Goal: Transaction & Acquisition: Purchase product/service

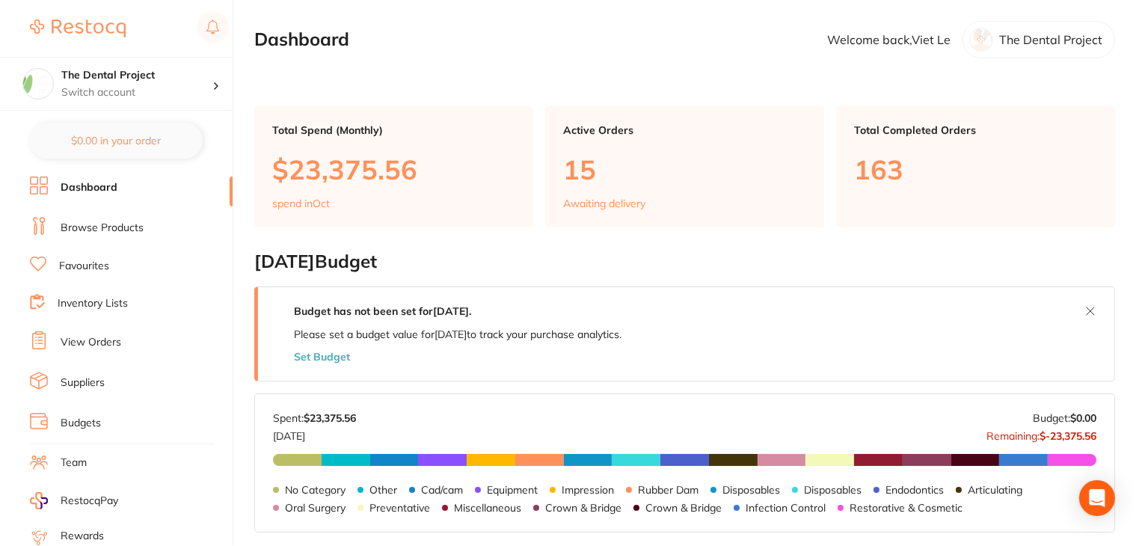
click at [96, 419] on link "Budgets" at bounding box center [81, 423] width 40 height 15
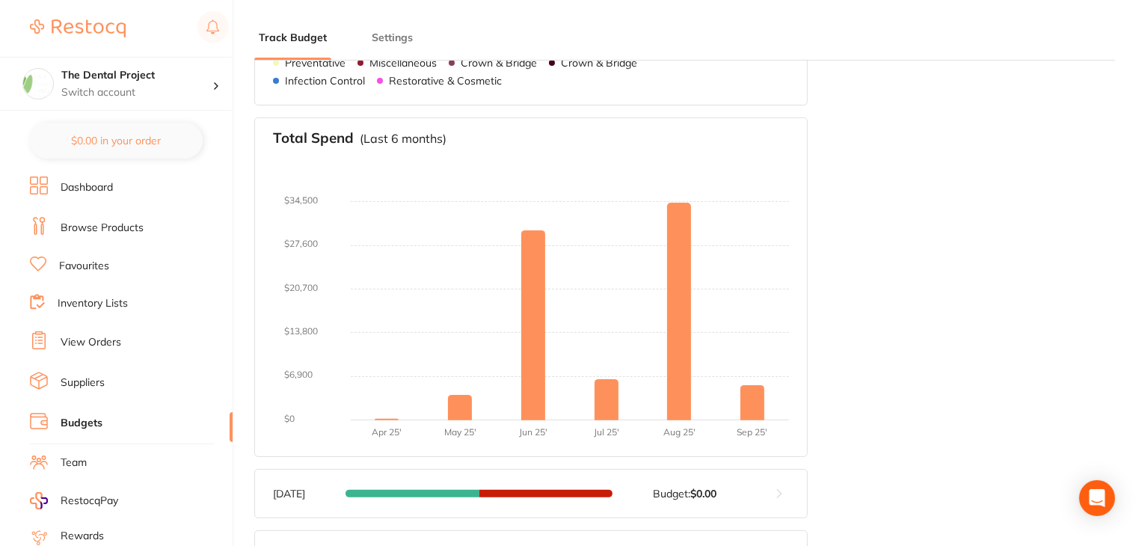
scroll to position [150, 0]
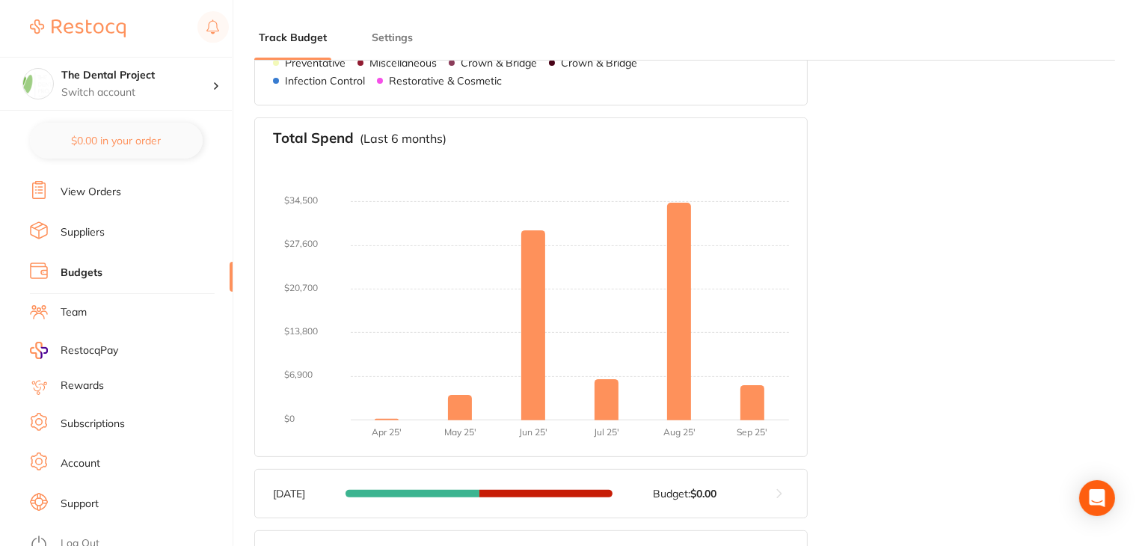
click at [91, 532] on li "Log Out" at bounding box center [129, 543] width 198 height 22
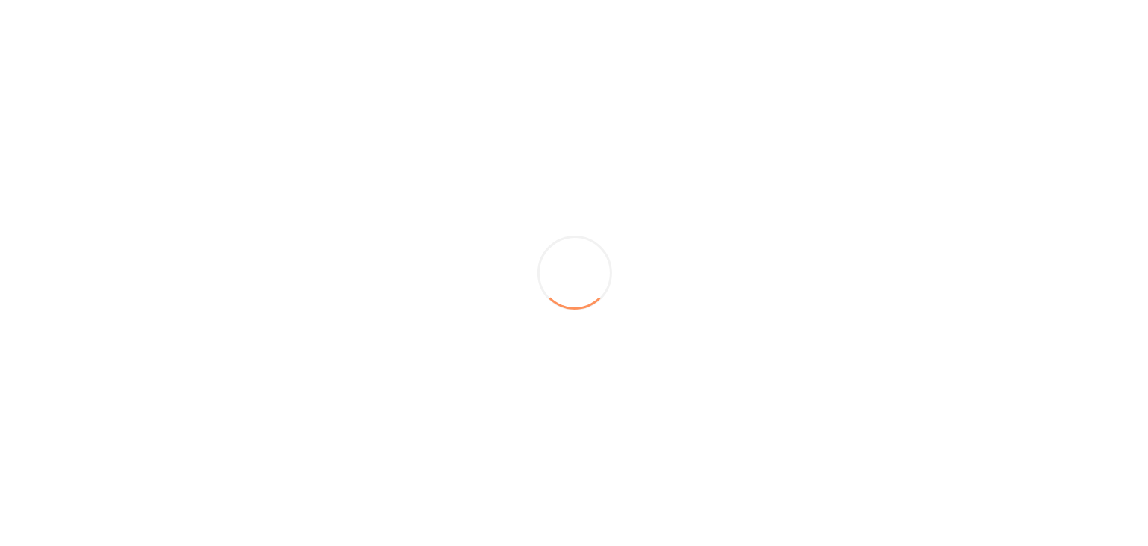
scroll to position [0, 0]
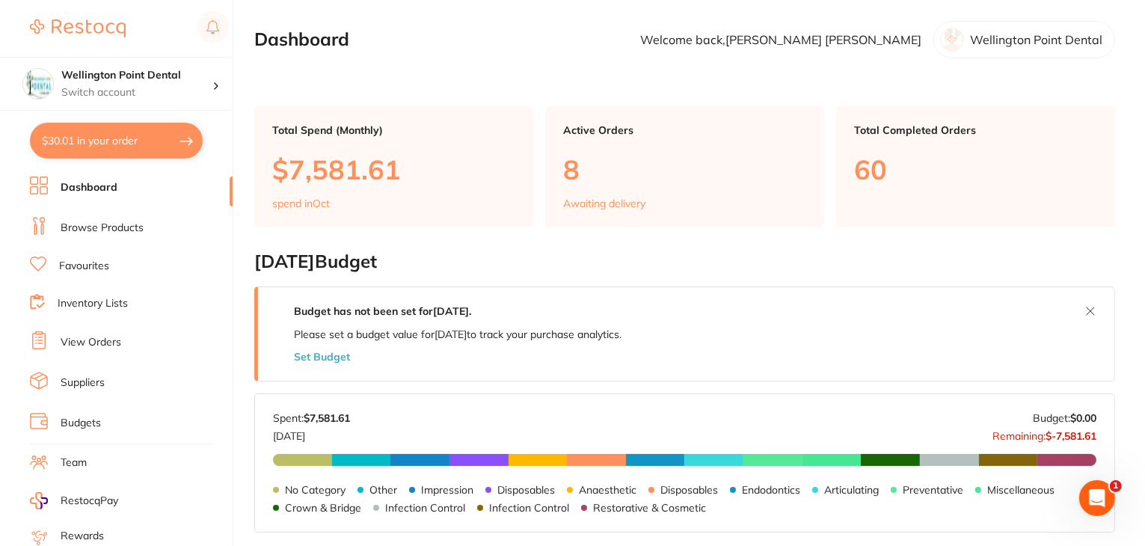
click at [60, 422] on li "Budgets" at bounding box center [131, 423] width 203 height 22
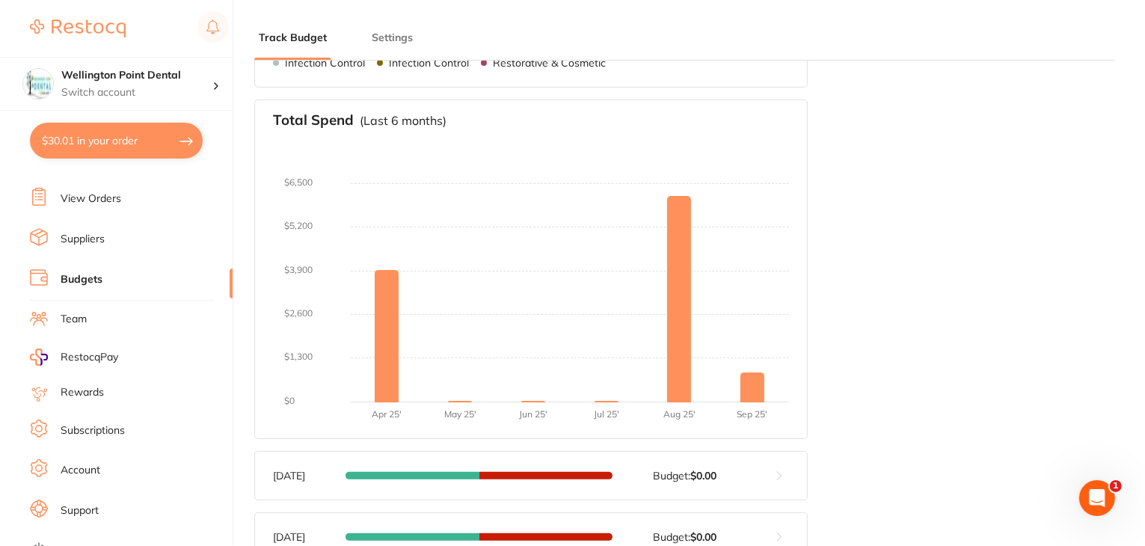
scroll to position [150, 0]
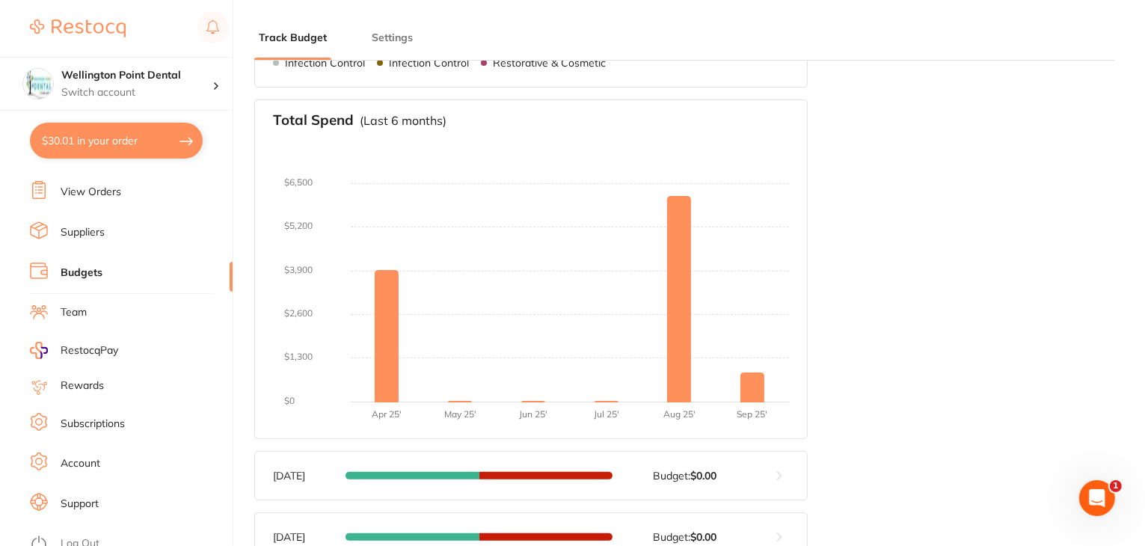
click at [82, 536] on link "Log Out" at bounding box center [80, 543] width 39 height 15
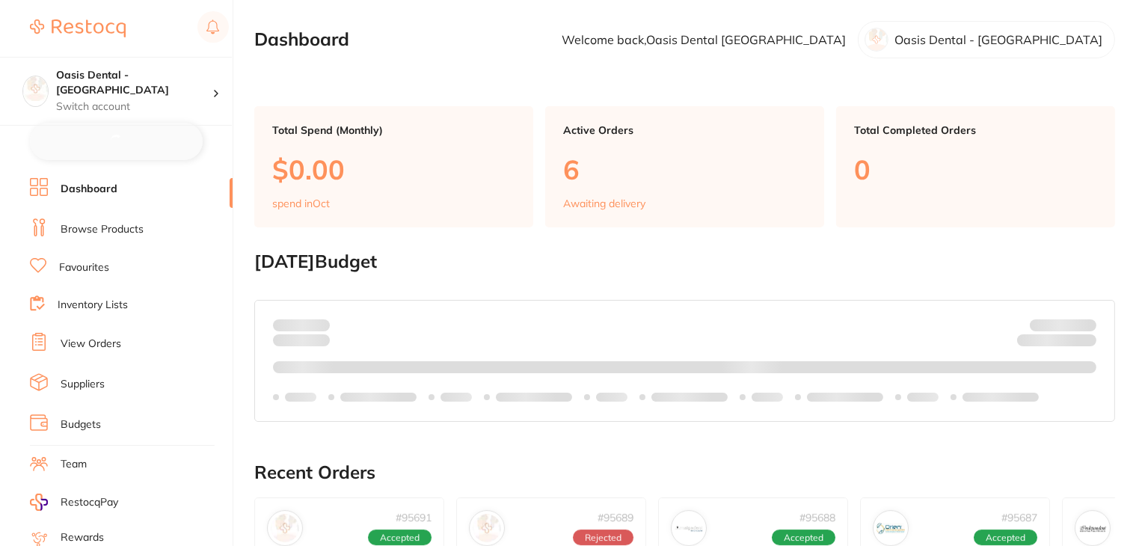
checkbox input "false"
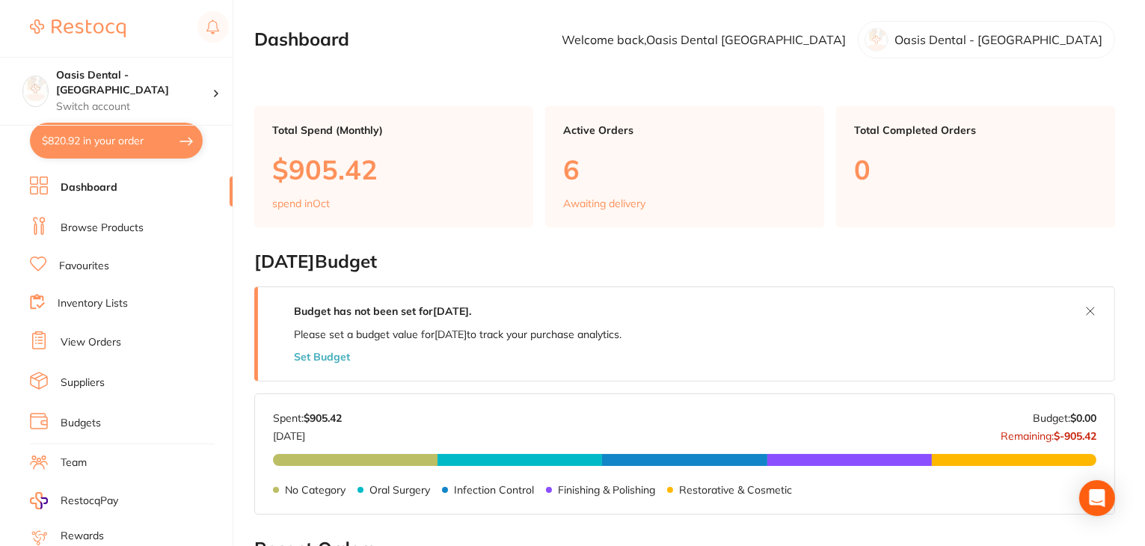
click at [98, 230] on link "Browse Products" at bounding box center [102, 228] width 83 height 15
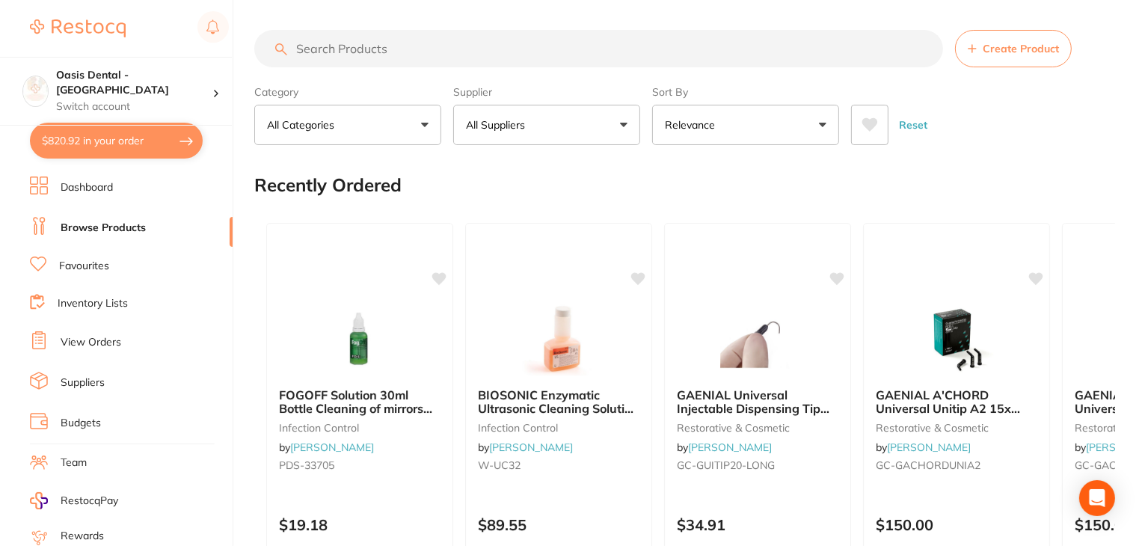
click at [1017, 46] on span "Create Product" at bounding box center [1020, 49] width 76 height 12
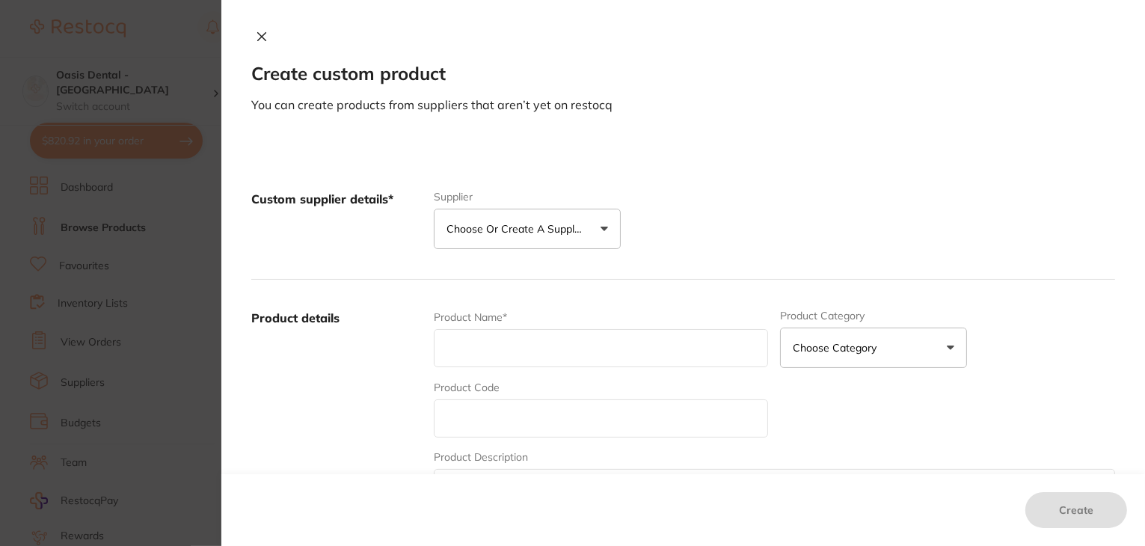
click at [518, 221] on p "Choose or create a supplier" at bounding box center [517, 228] width 142 height 15
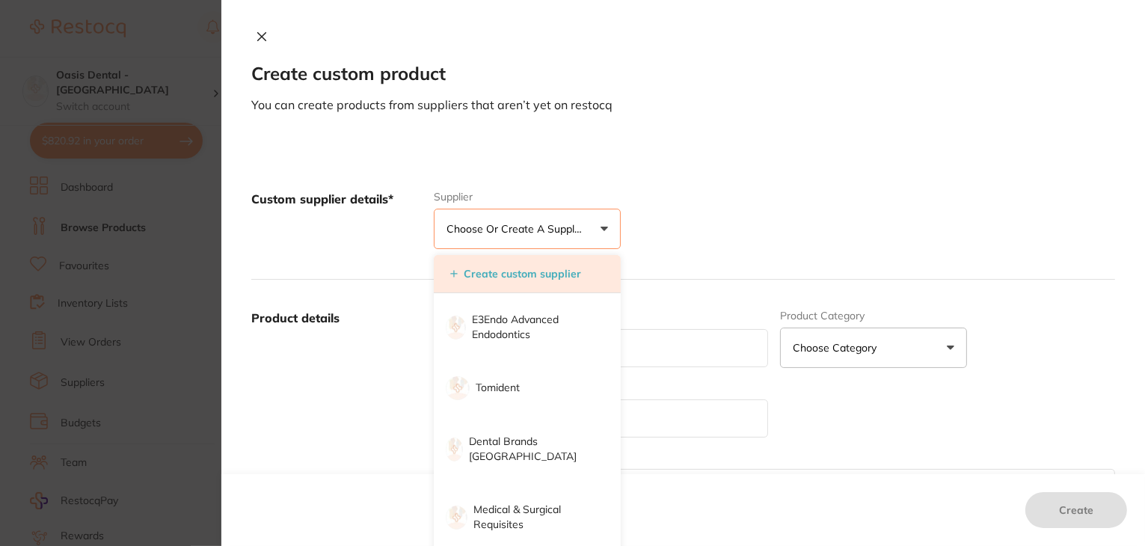
click at [514, 263] on li "Create custom supplier" at bounding box center [527, 274] width 187 height 38
click at [502, 274] on button "Create custom supplier" at bounding box center [516, 273] width 140 height 13
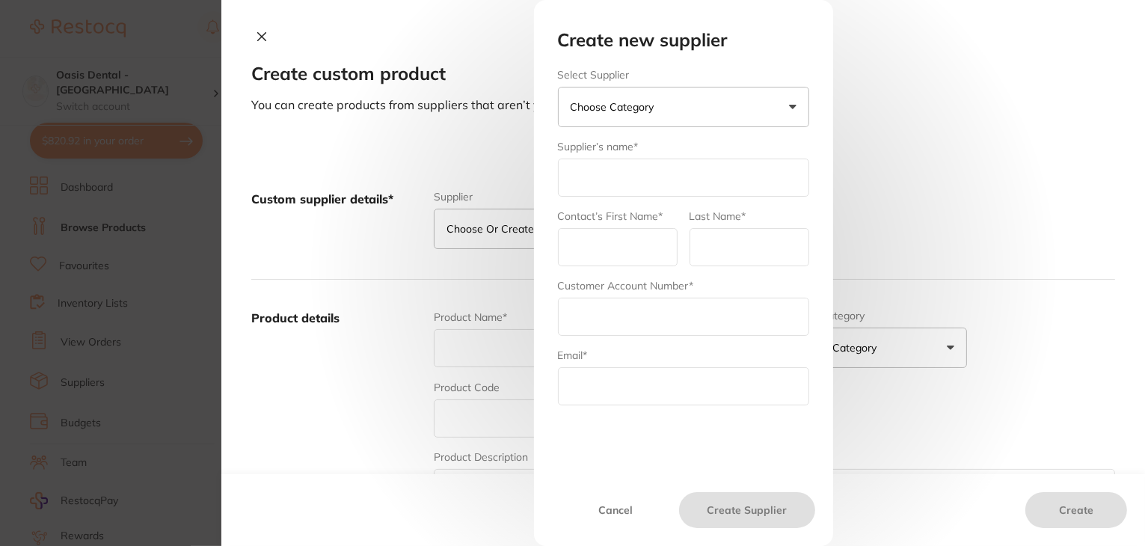
click at [685, 105] on button "Choose Category" at bounding box center [683, 107] width 251 height 40
click at [837, 87] on div "Create new supplier Select Supplier Choose Category Henry Schein Halas Adam Den…" at bounding box center [682, 273] width 923 height 546
click at [580, 190] on input "text" at bounding box center [683, 178] width 251 height 38
type input "I"
type input "INVOICES"
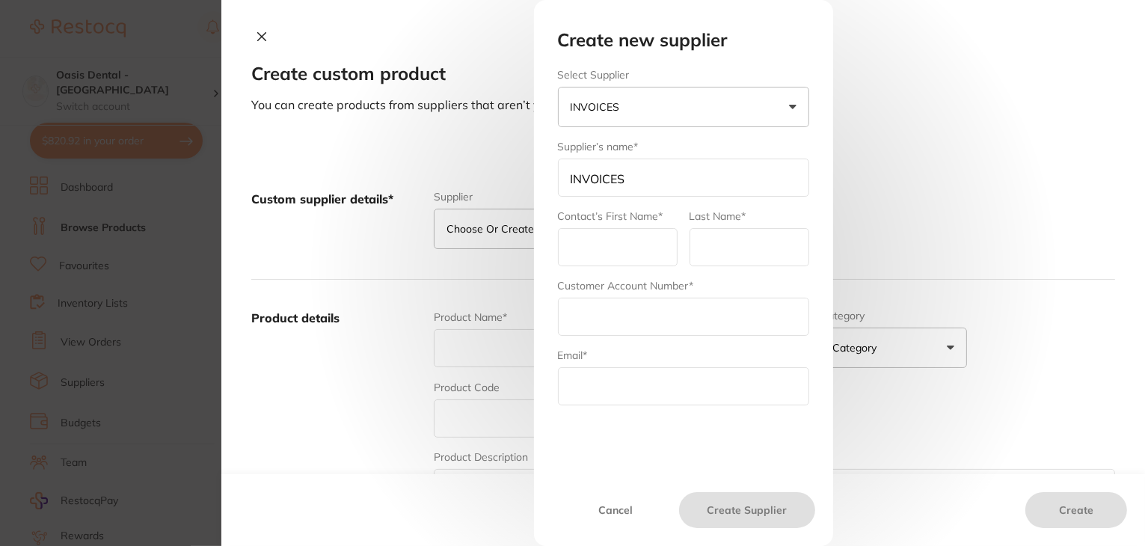
click at [620, 241] on input "text" at bounding box center [618, 247] width 120 height 38
type input "Oasis"
click at [724, 241] on input "text" at bounding box center [749, 247] width 120 height 38
type input "Dental"
click at [618, 310] on input "text" at bounding box center [683, 317] width 251 height 38
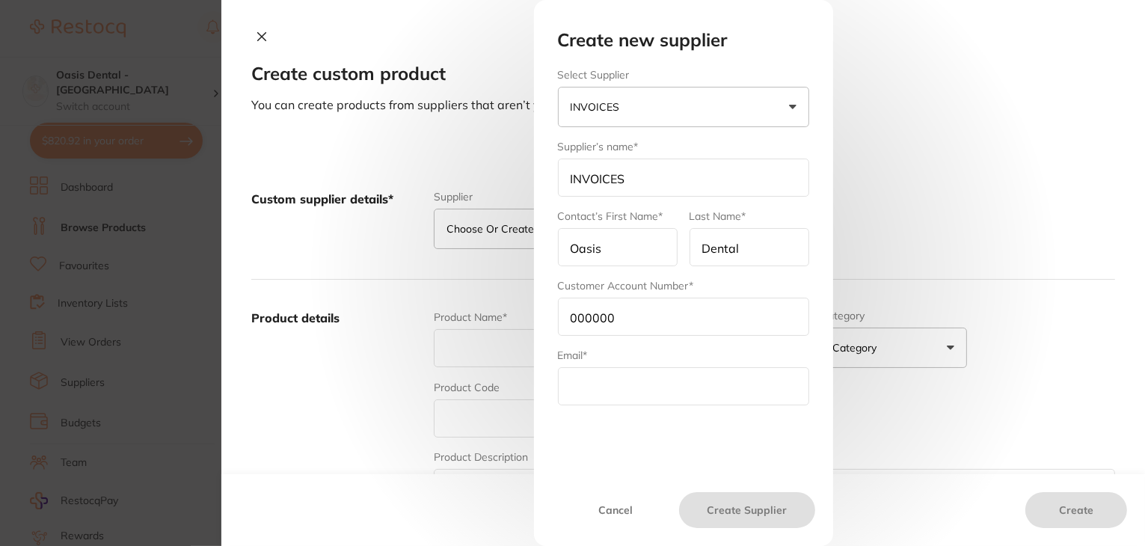
type input "000000"
click at [771, 258] on input "Dental" at bounding box center [749, 247] width 120 height 38
type input "D"
type input "Brighton"
click at [624, 246] on input "Oasis" at bounding box center [618, 247] width 120 height 38
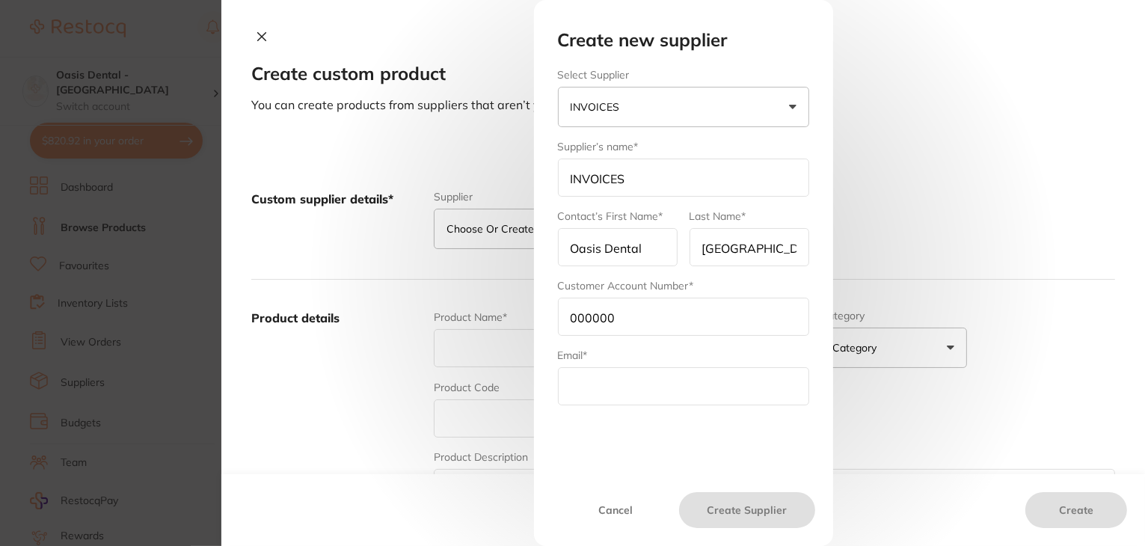
scroll to position [150, 0]
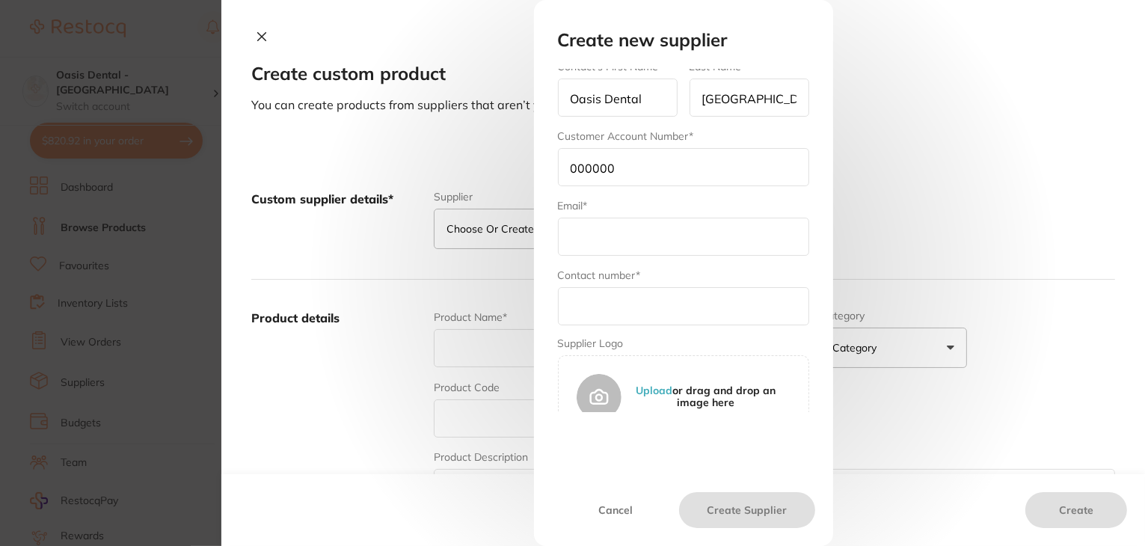
type input "Oasis Dental"
click at [624, 230] on input "text" at bounding box center [683, 237] width 251 height 38
paste input "brighton@oasisdentalstudio.com.au"
click at [569, 239] on input "brighton@oasisdentalstudio.com.au" at bounding box center [683, 237] width 251 height 38
type input "brighton@oasisdentalstudio.com.au"
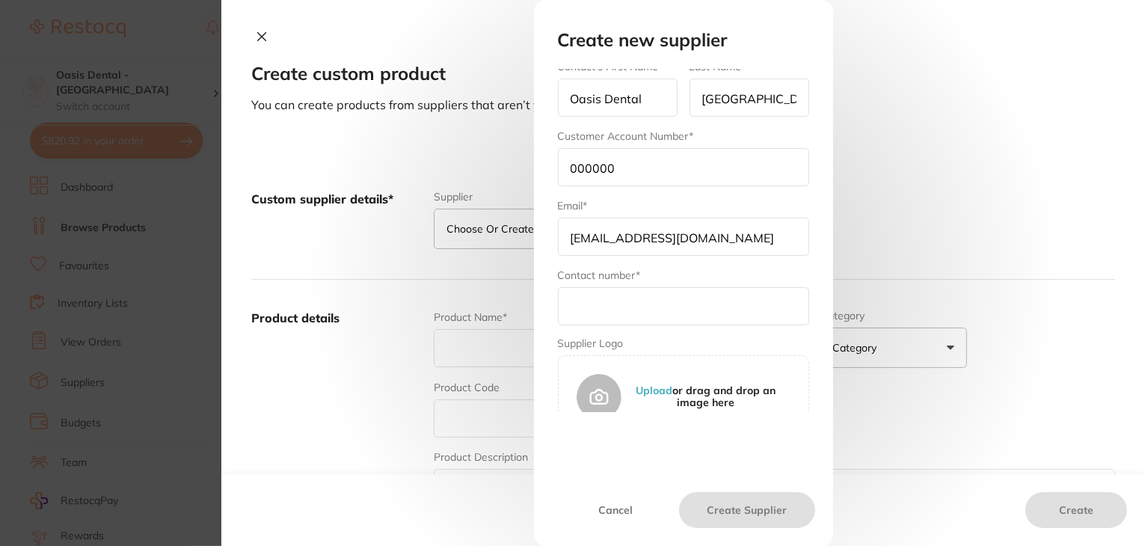
click at [586, 313] on input "text" at bounding box center [683, 306] width 251 height 38
paste input "03 - 70420575"
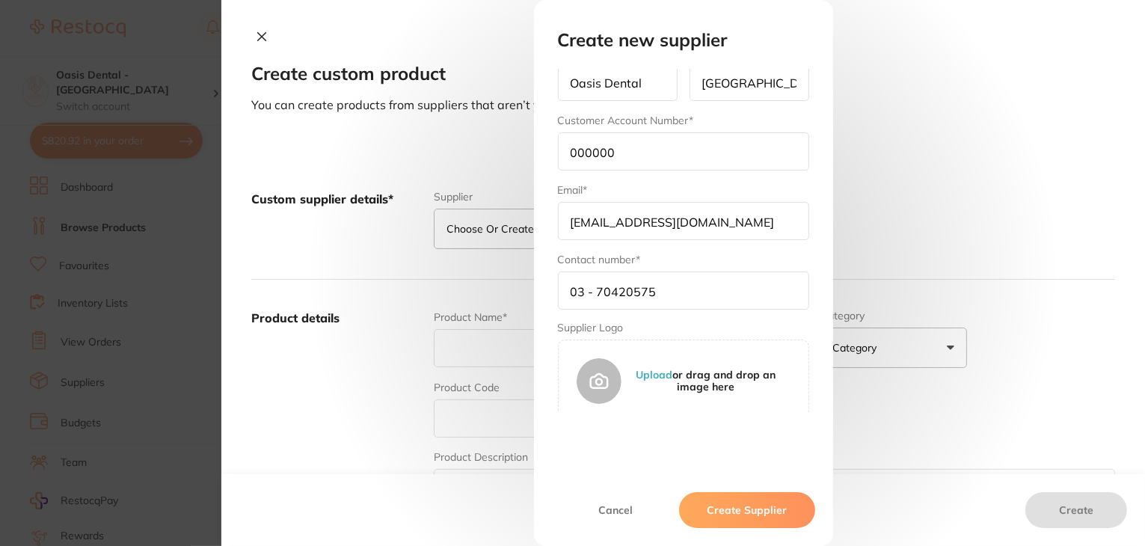
scroll to position [173, 0]
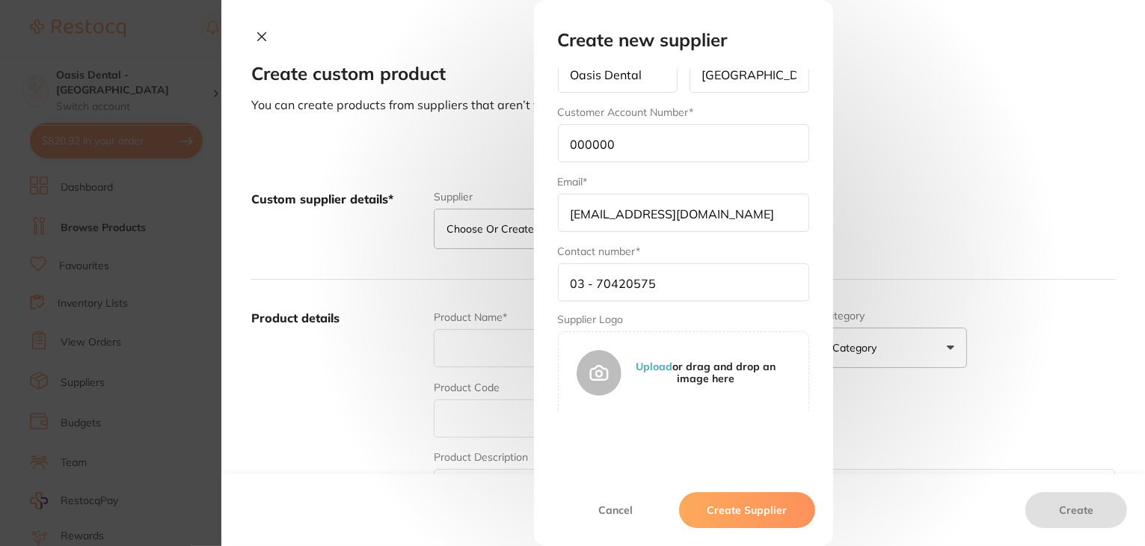
type input "03 - 70420575"
click at [731, 503] on button "Create Supplier" at bounding box center [746, 510] width 135 height 36
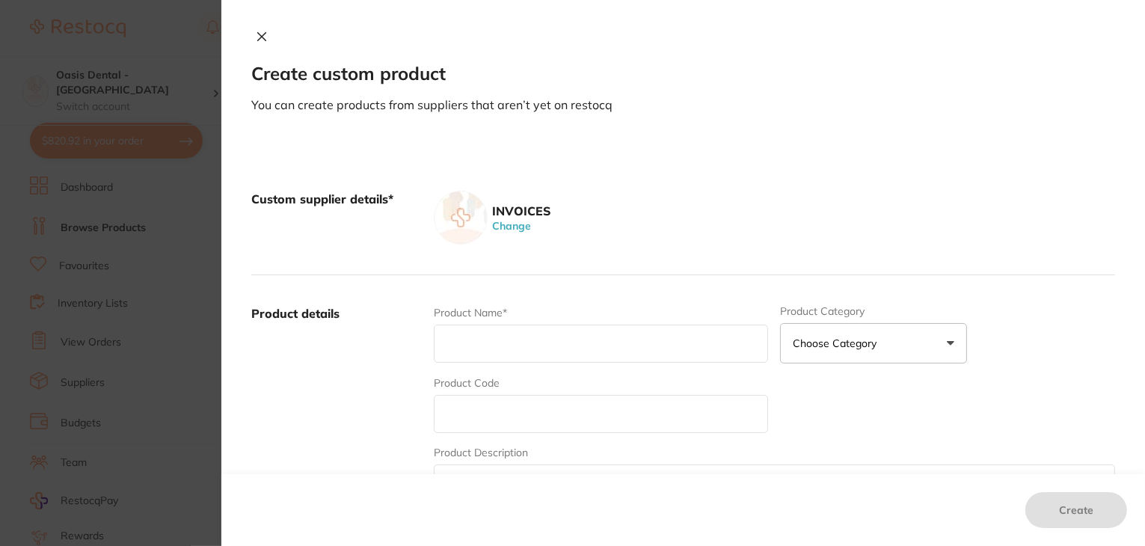
click at [547, 348] on input "text" at bounding box center [601, 343] width 335 height 38
paste input "#949146"
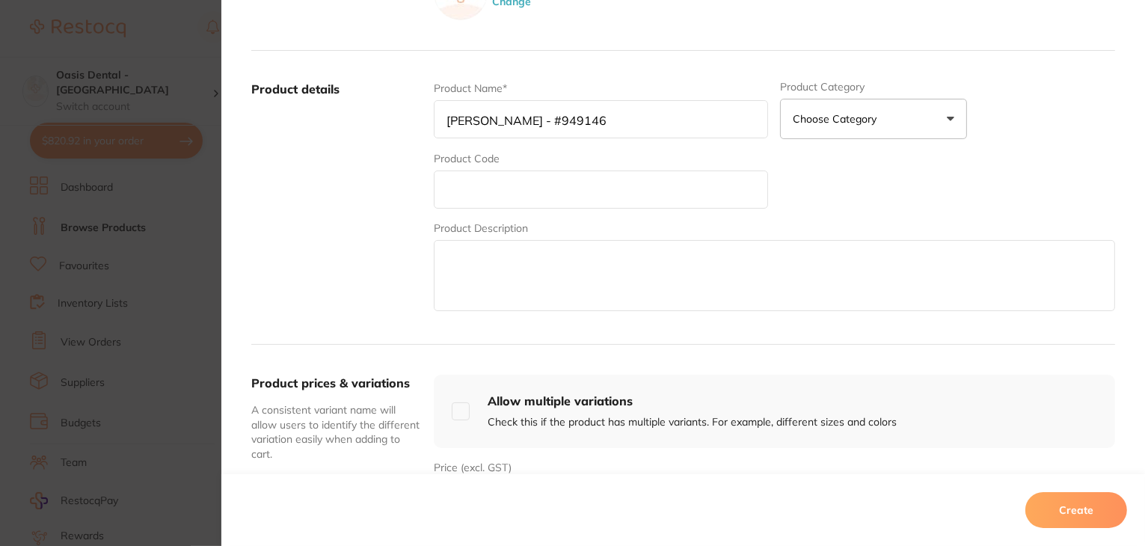
scroll to position [75, 0]
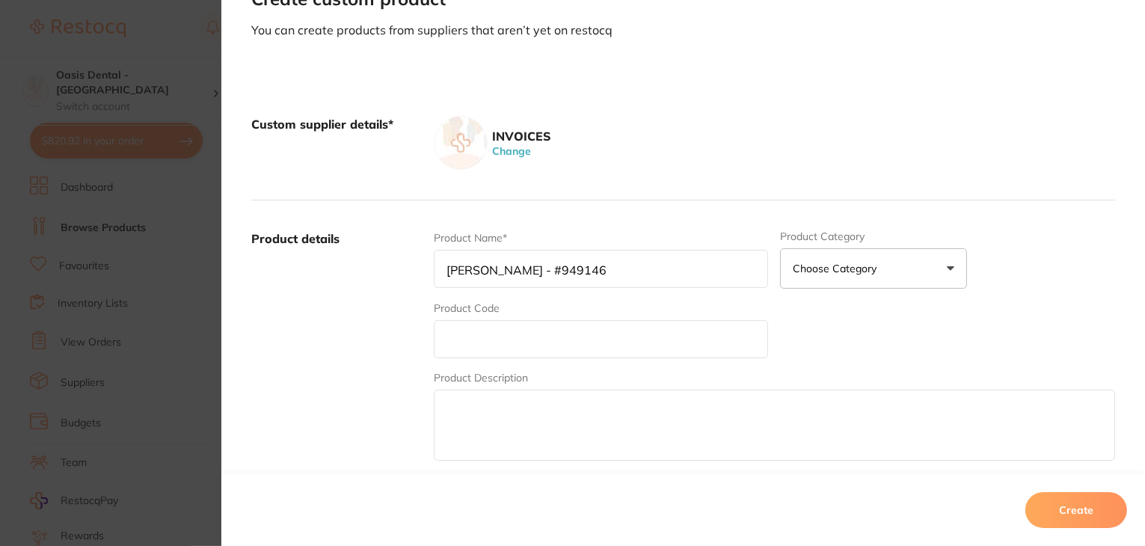
click at [515, 268] on input "Adam Dental - #949146" at bounding box center [601, 269] width 335 height 38
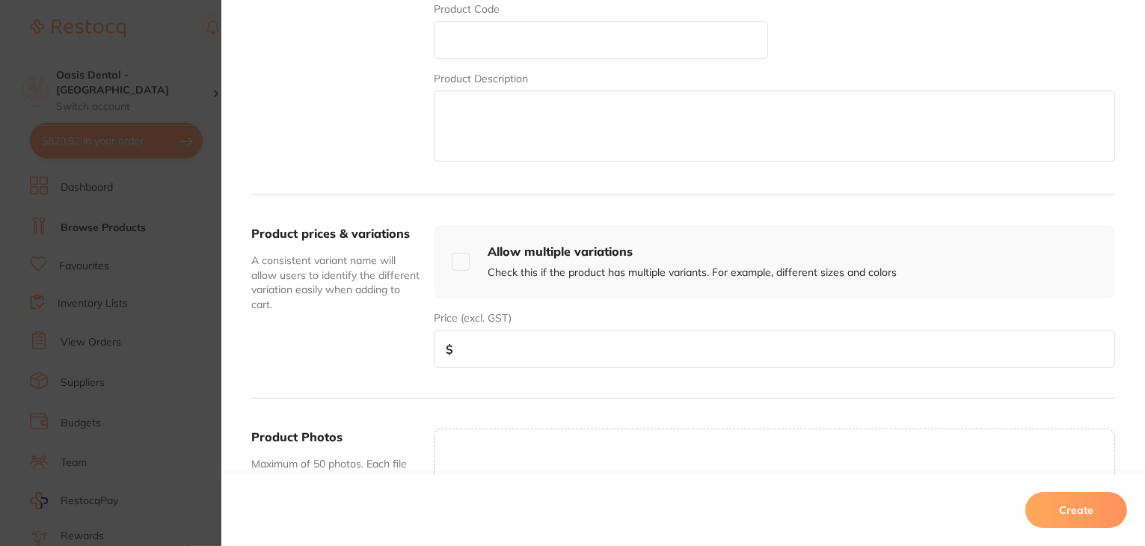
type input "Adam Dental (7/10/25) - #949146"
click at [489, 349] on input "number" at bounding box center [774, 349] width 681 height 38
type input "168"
click at [1059, 499] on button "Create" at bounding box center [1076, 510] width 102 height 36
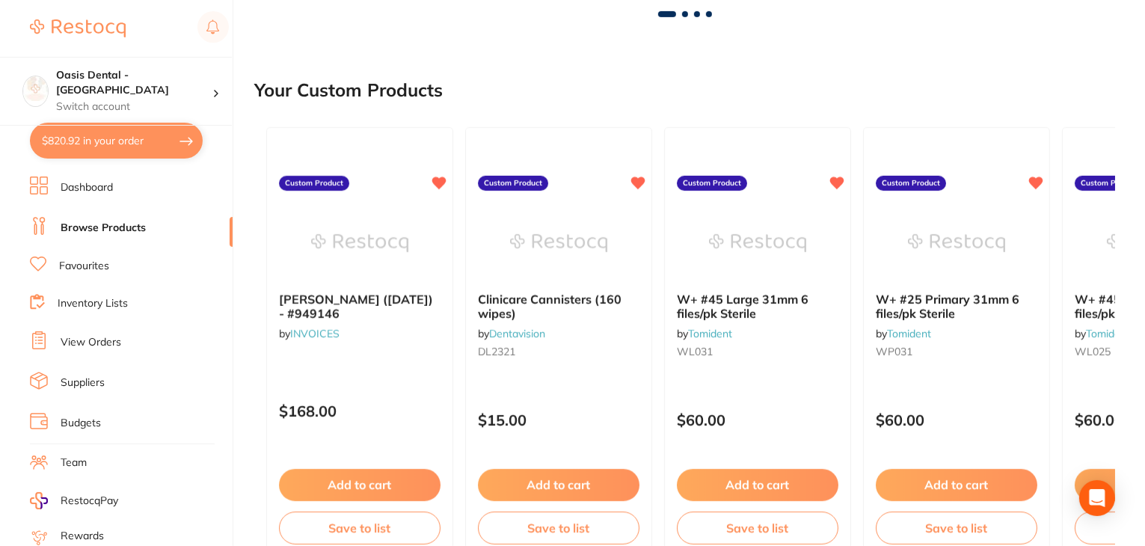
scroll to position [822, 0]
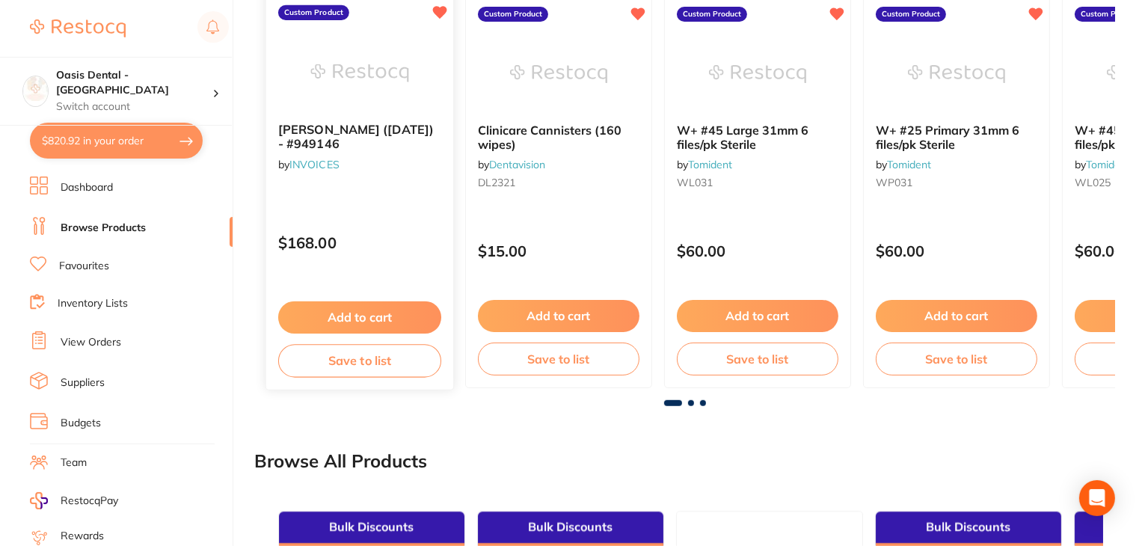
click at [342, 322] on button "Add to cart" at bounding box center [359, 317] width 163 height 32
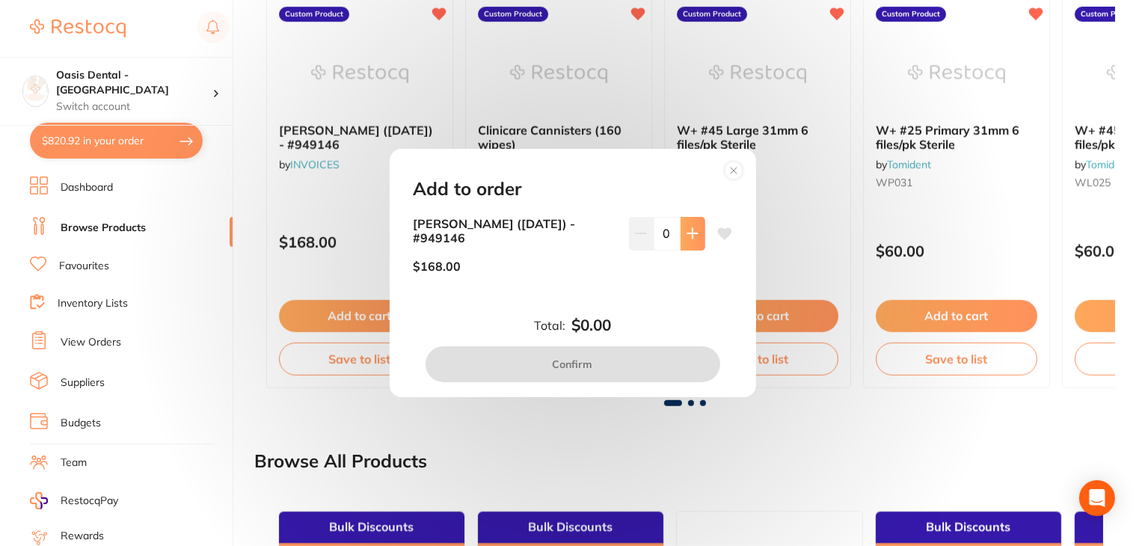
click at [686, 237] on icon at bounding box center [692, 233] width 12 height 12
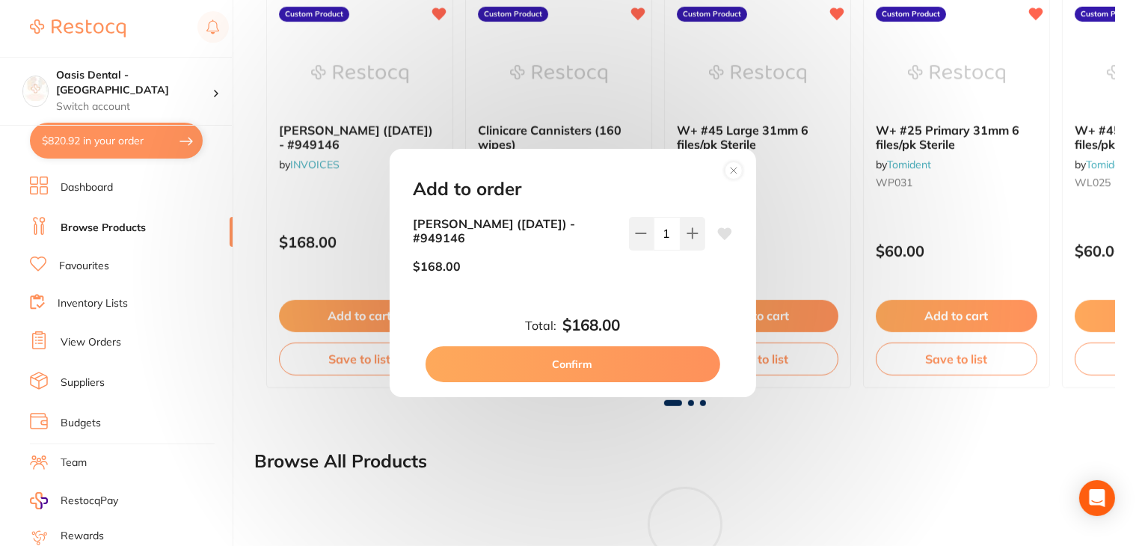
type input "1"
click at [559, 367] on button "Confirm" at bounding box center [572, 364] width 295 height 36
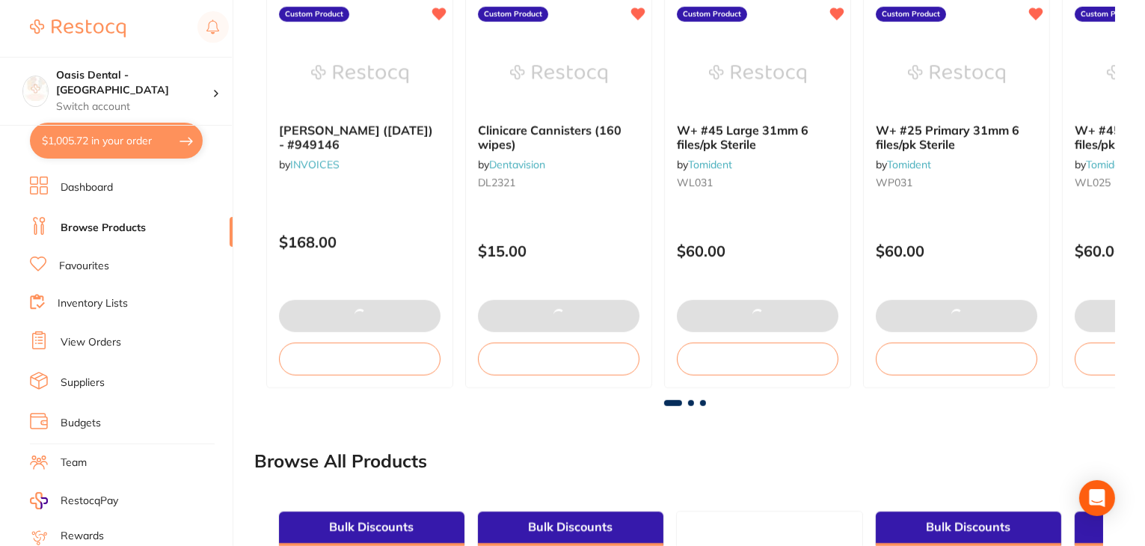
click at [120, 148] on button "$1,005.72 in your order" at bounding box center [116, 141] width 173 height 36
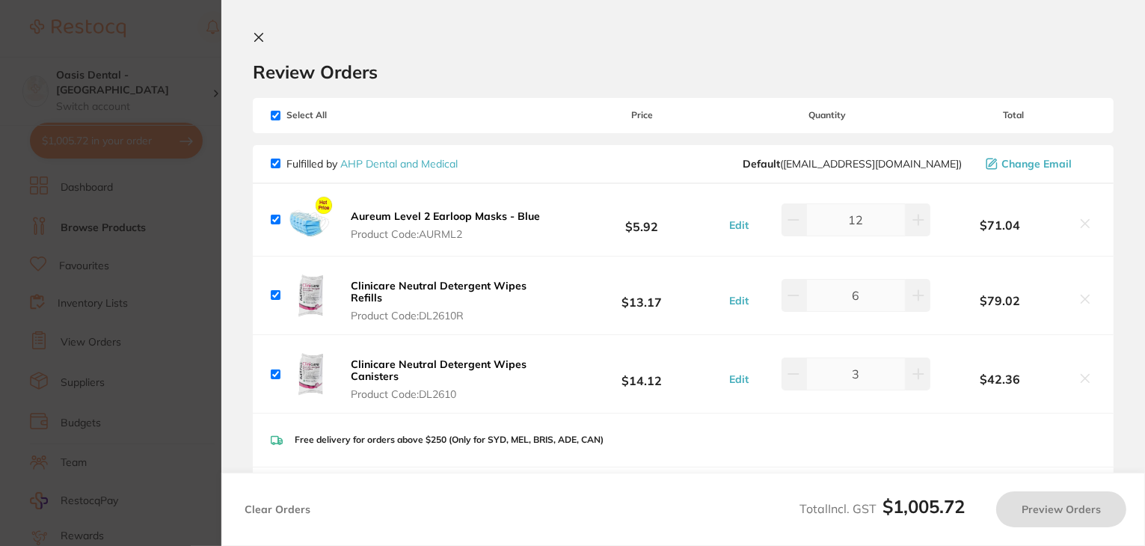
checkbox input "true"
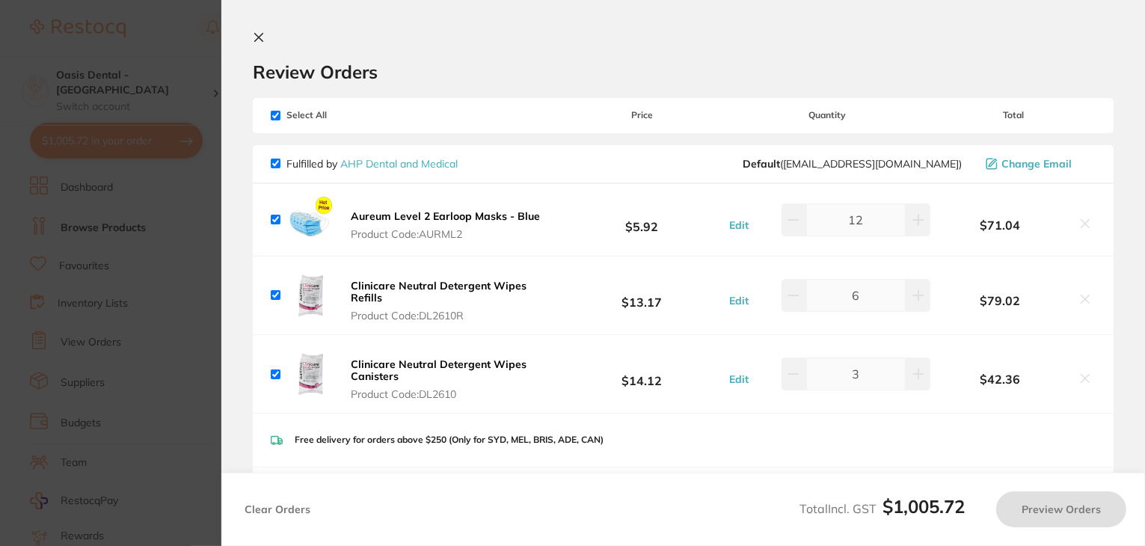
checkbox input "true"
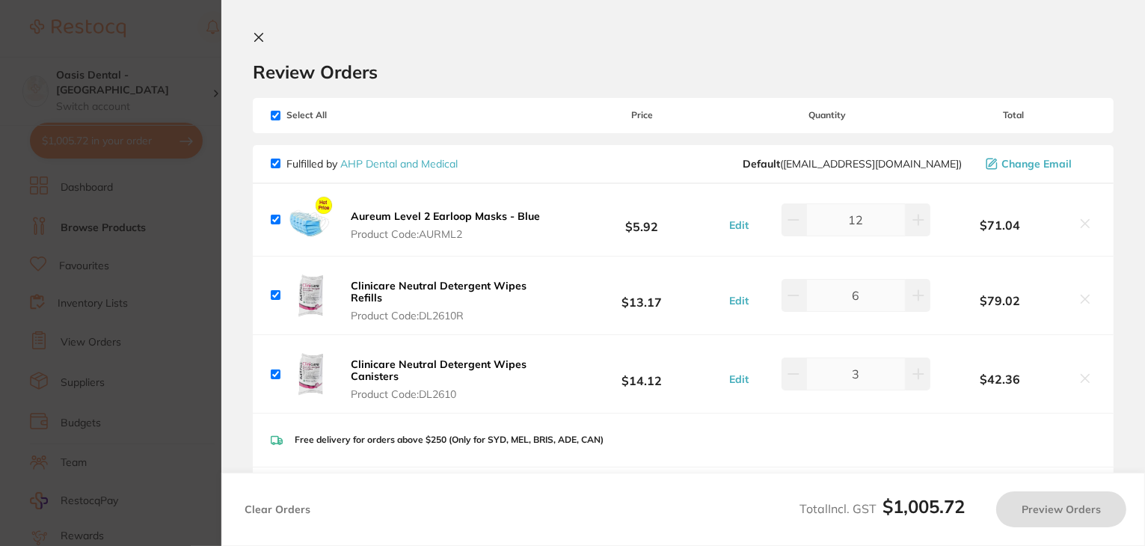
checkbox input "true"
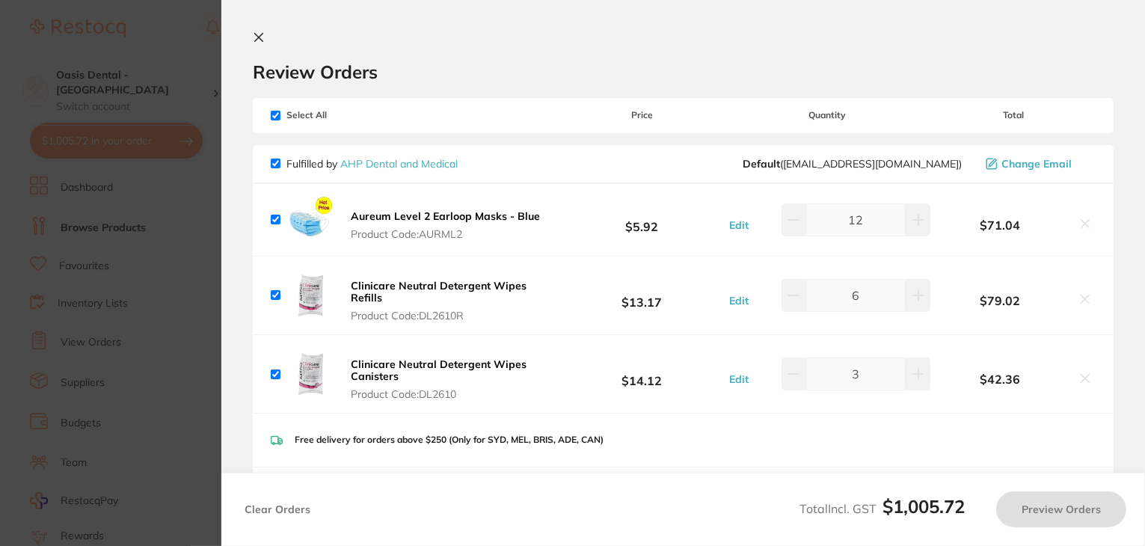
checkbox input "true"
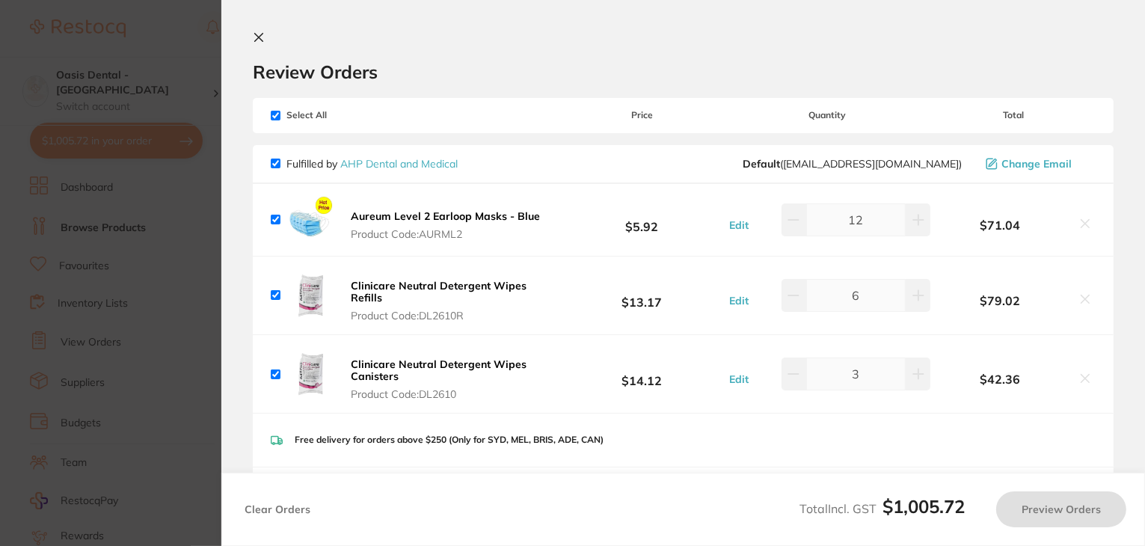
checkbox input "true"
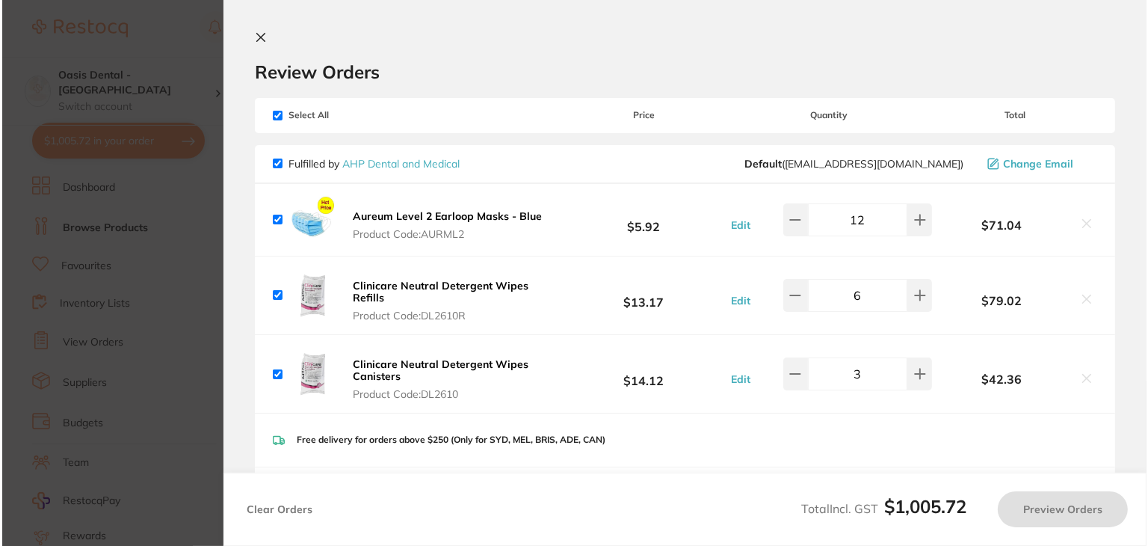
scroll to position [0, 0]
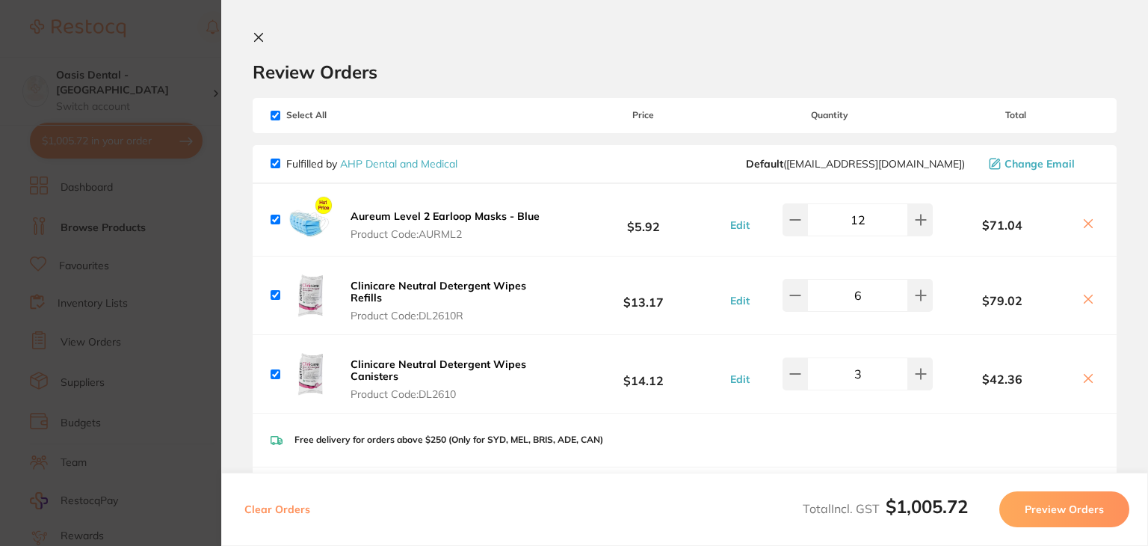
click at [271, 117] on input "checkbox" at bounding box center [276, 116] width 10 height 10
checkbox input "false"
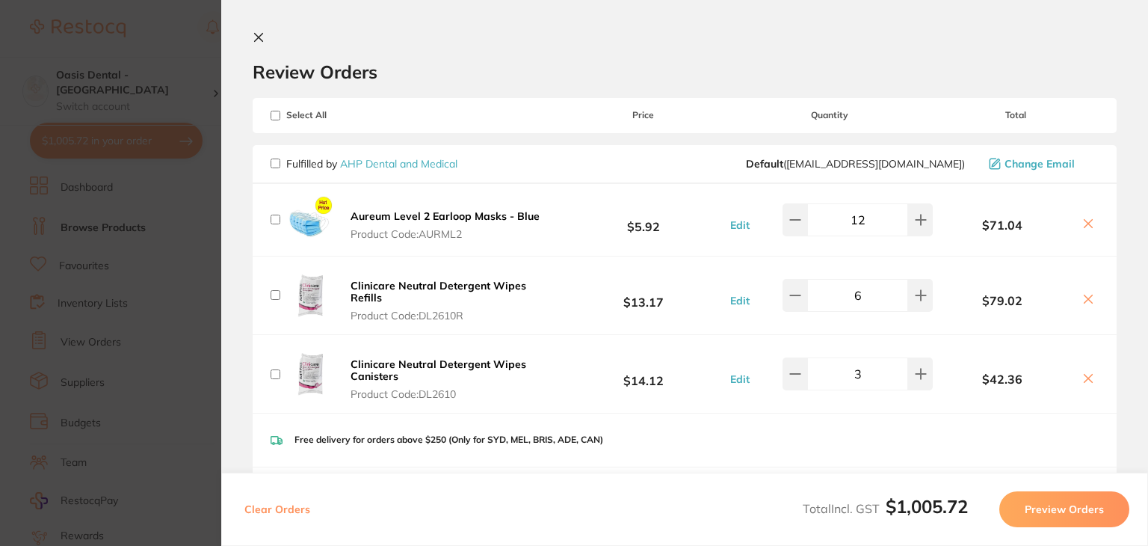
checkbox input "false"
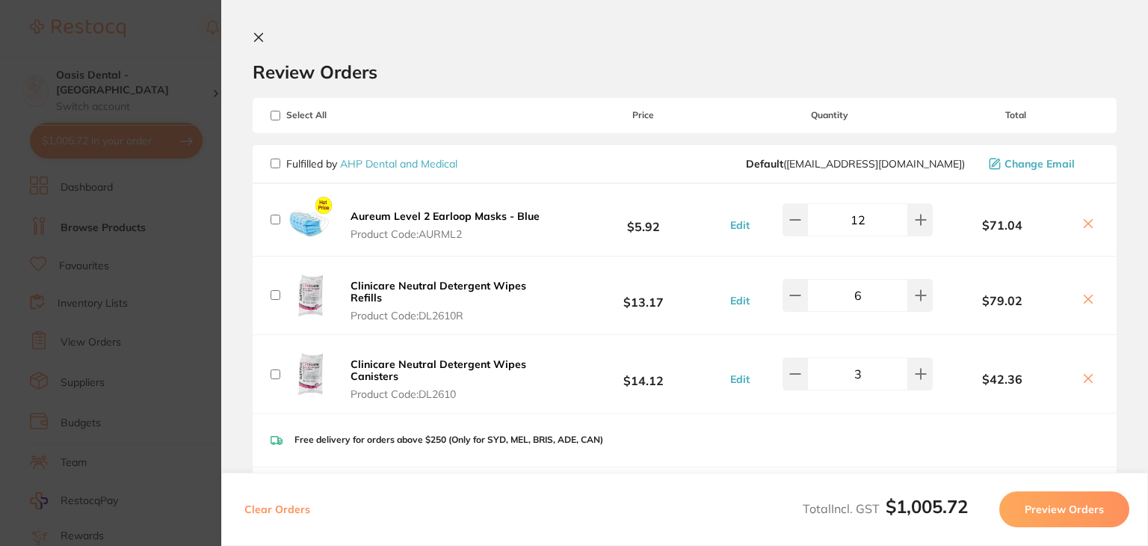
checkbox input "false"
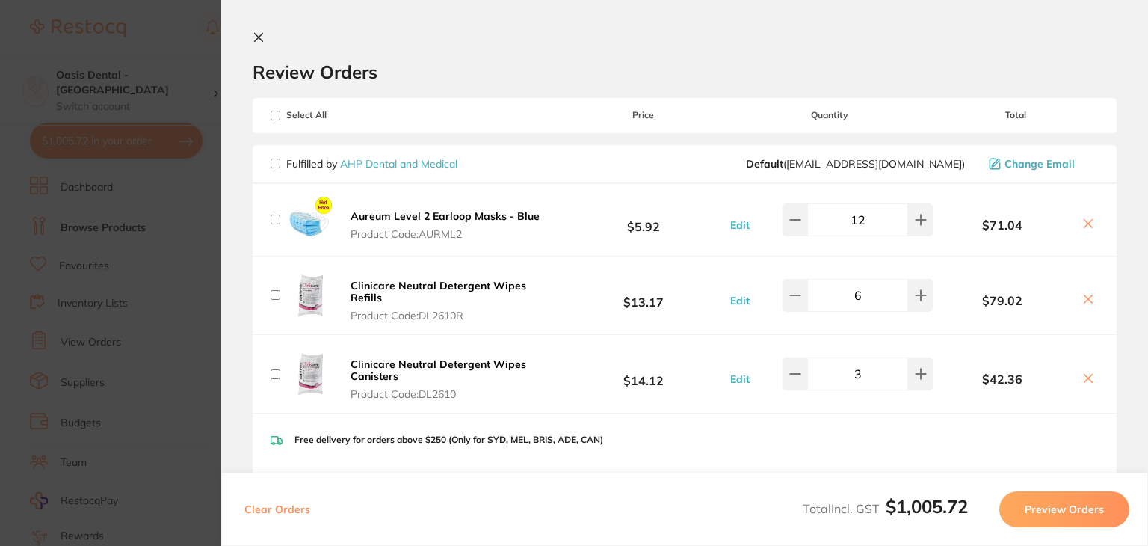
checkbox input "false"
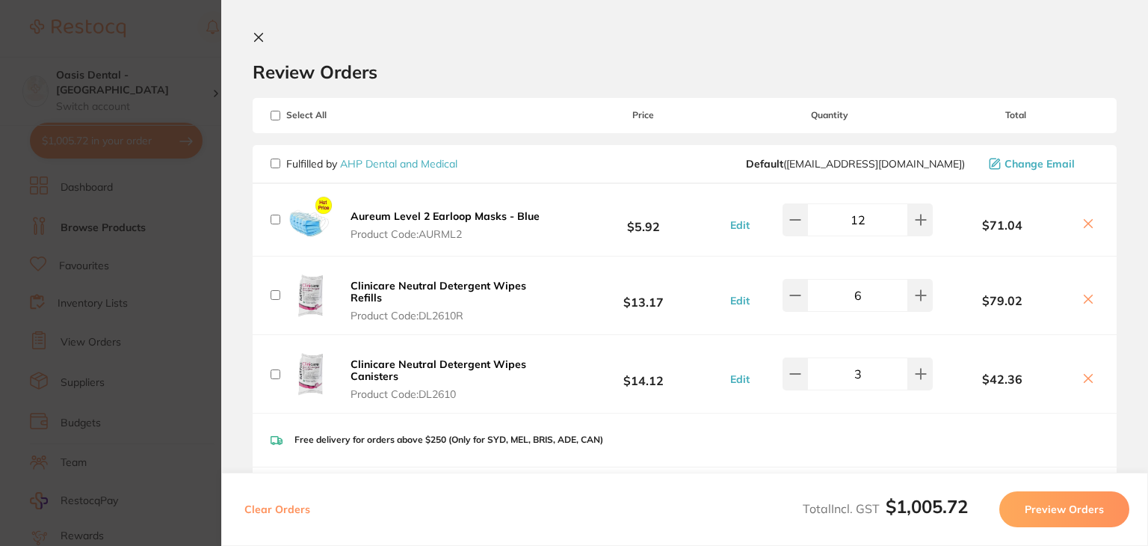
checkbox input "false"
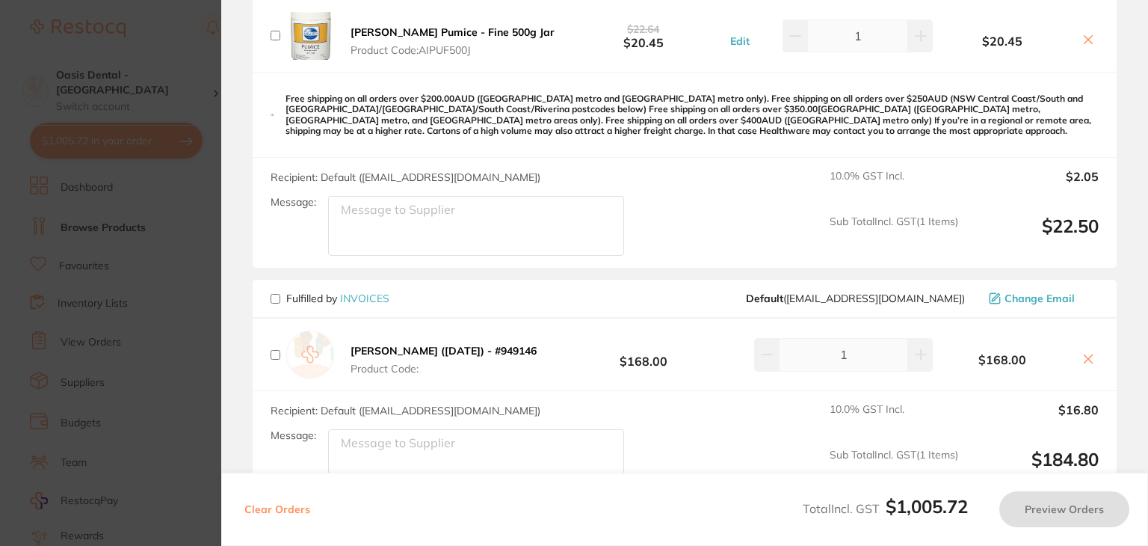
scroll to position [2676, 0]
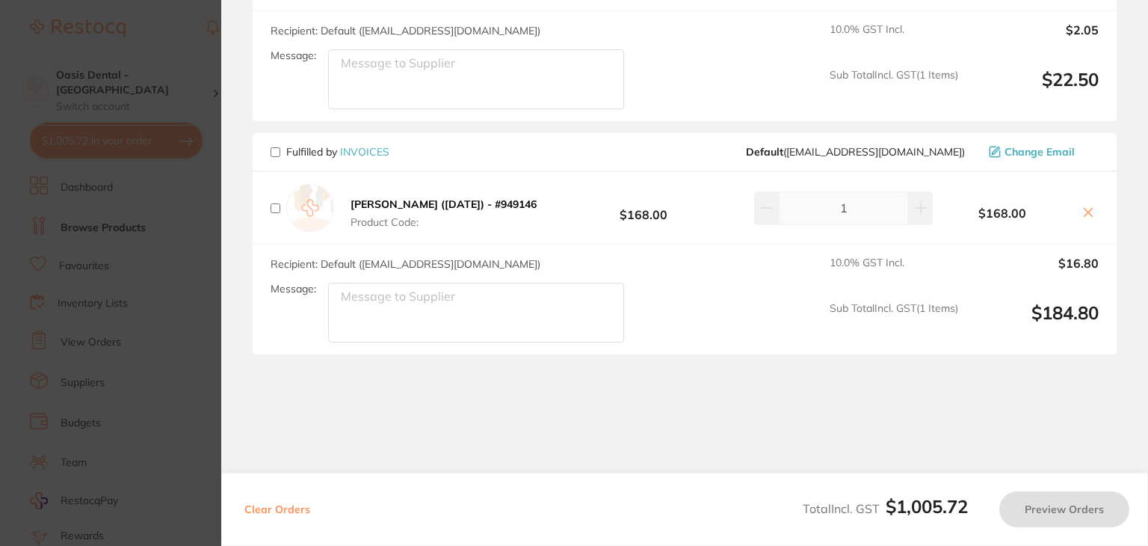
click at [277, 148] on input "checkbox" at bounding box center [276, 152] width 10 height 10
checkbox input "true"
click at [1058, 515] on button "Preview Orders" at bounding box center [1065, 509] width 130 height 36
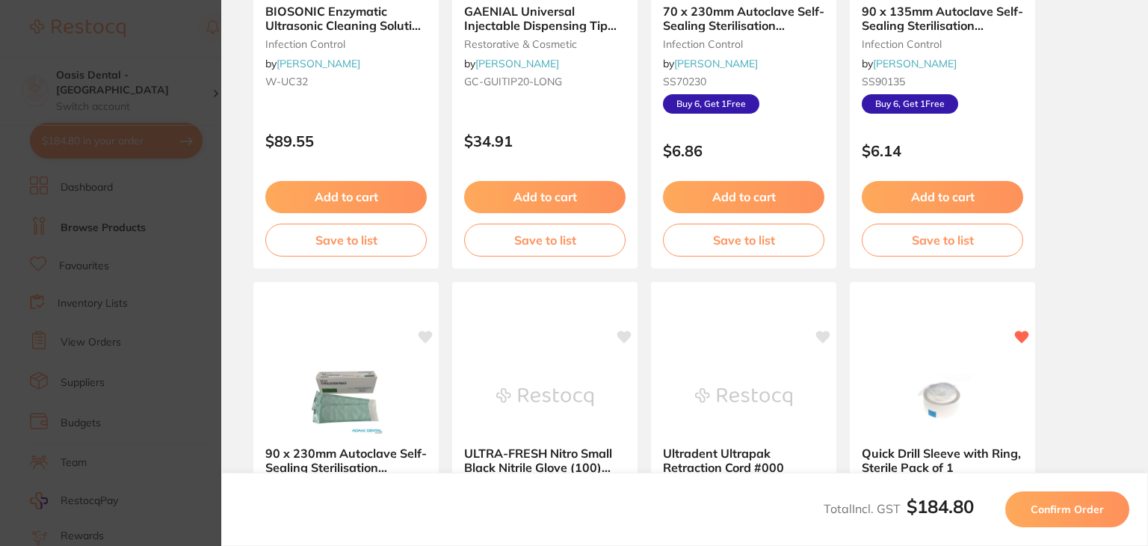
scroll to position [0, 0]
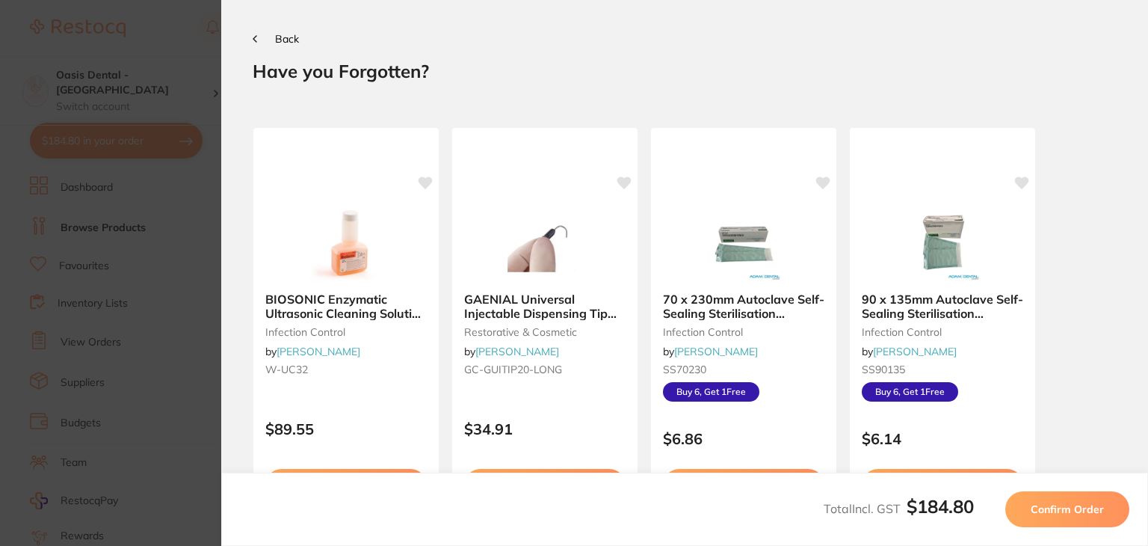
click at [1065, 512] on span "Confirm Order" at bounding box center [1067, 508] width 73 height 13
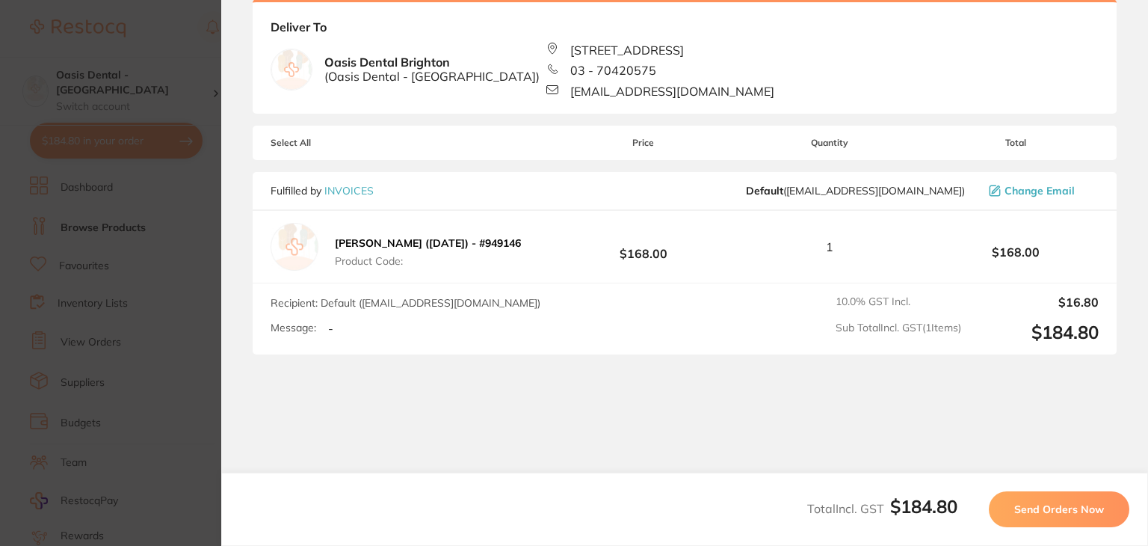
scroll to position [102, 0]
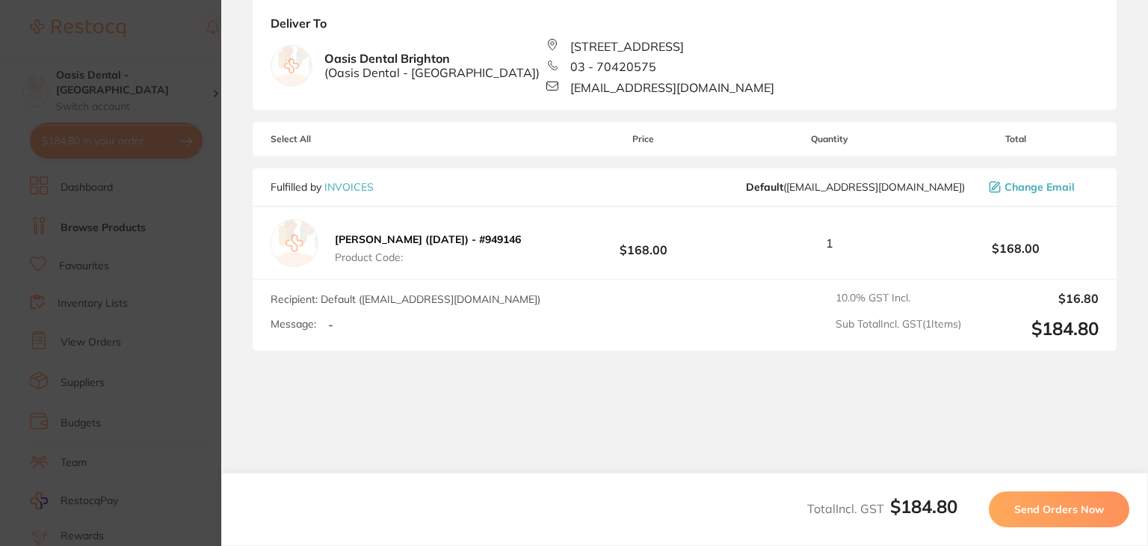
click at [1045, 510] on span "Send Orders Now" at bounding box center [1060, 508] width 90 height 13
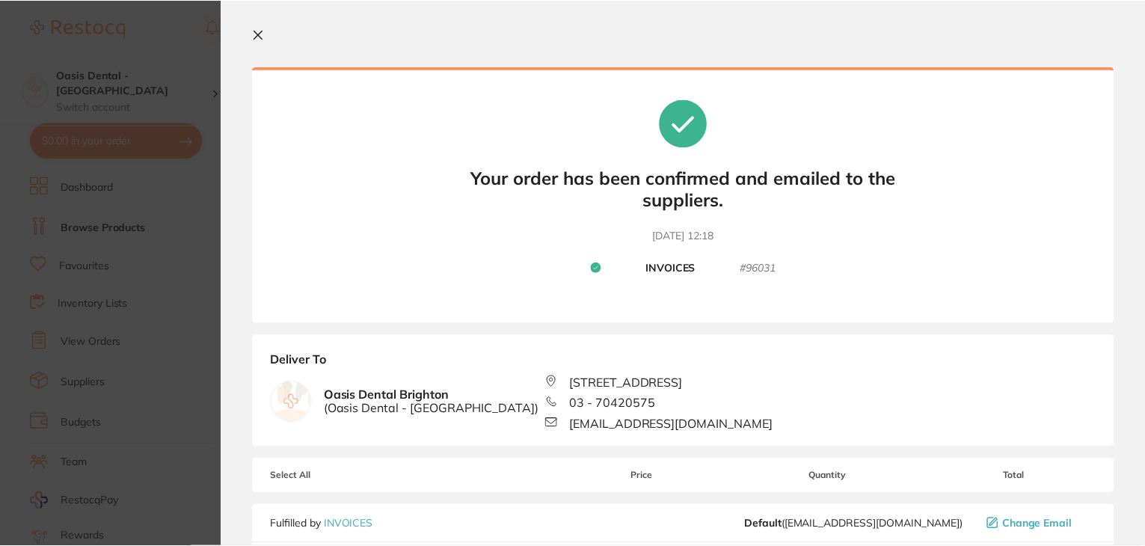
scroll to position [0, 0]
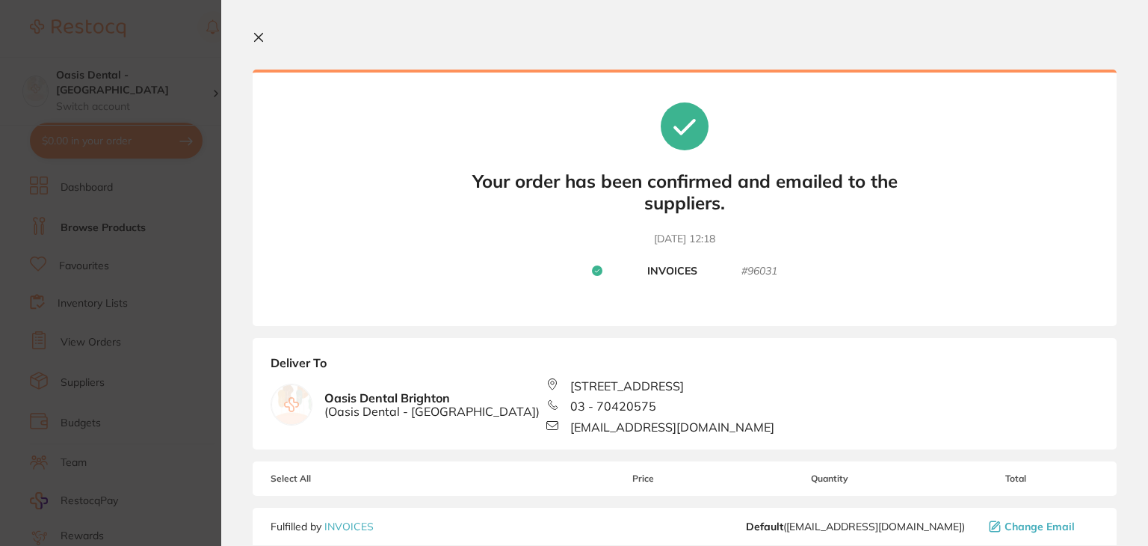
click at [258, 40] on icon at bounding box center [259, 37] width 12 height 12
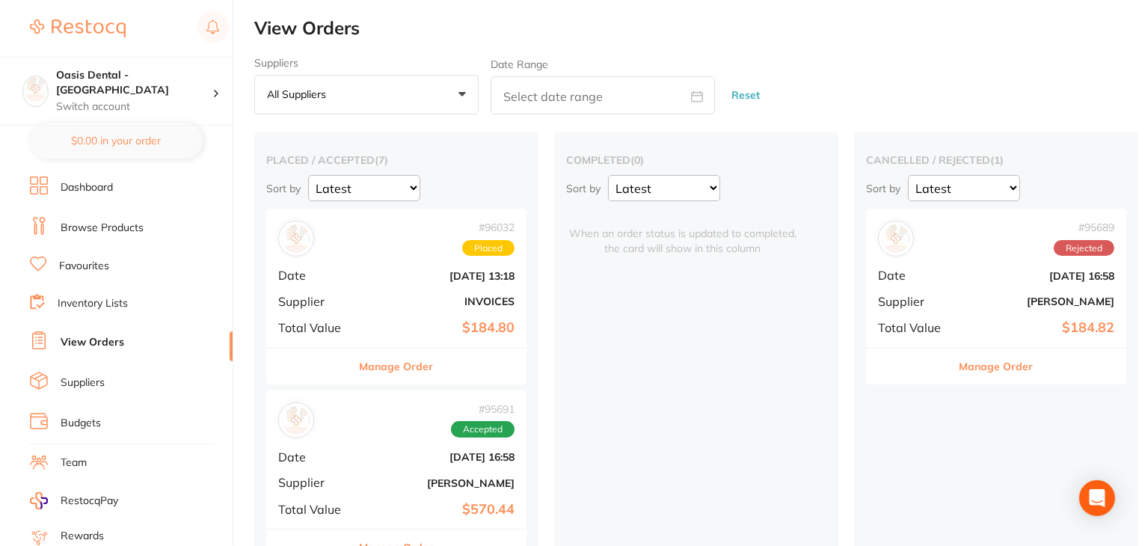
checkbox input "false"
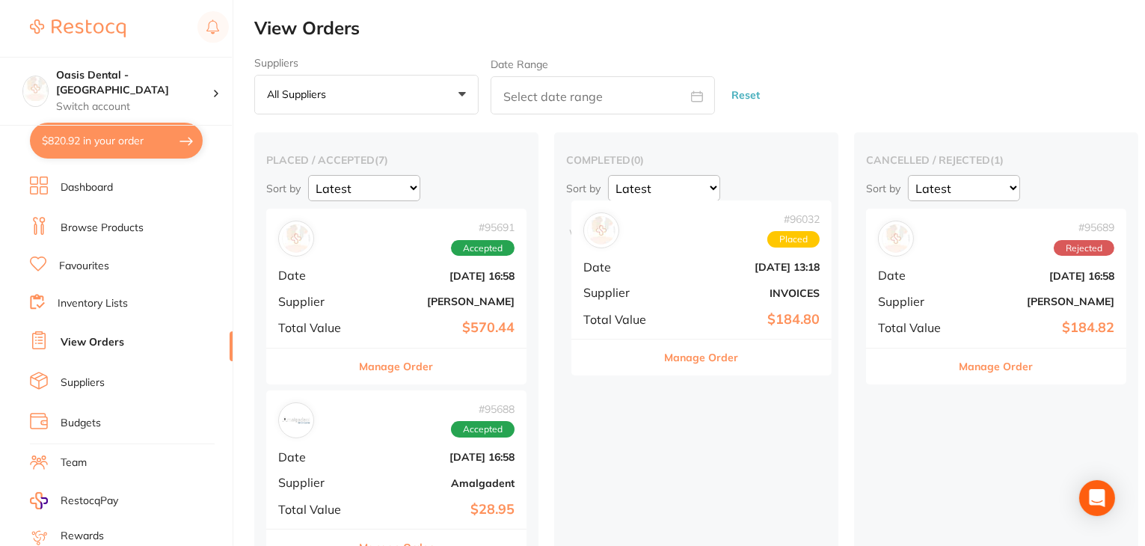
drag, startPoint x: 377, startPoint y: 334, endPoint x: 686, endPoint y: 327, distance: 308.9
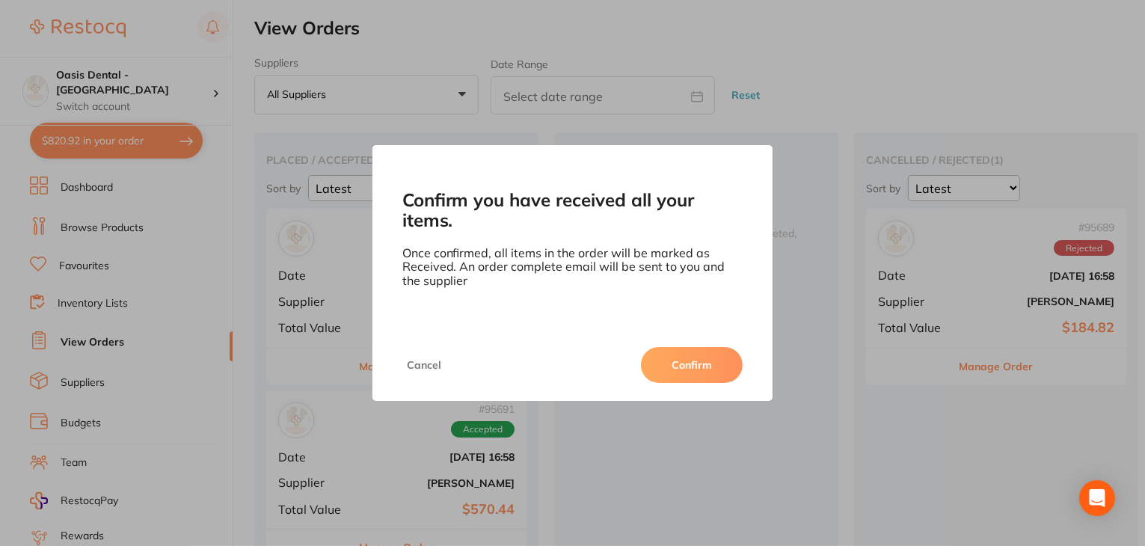
click at [696, 375] on button "Confirm" at bounding box center [692, 365] width 102 height 36
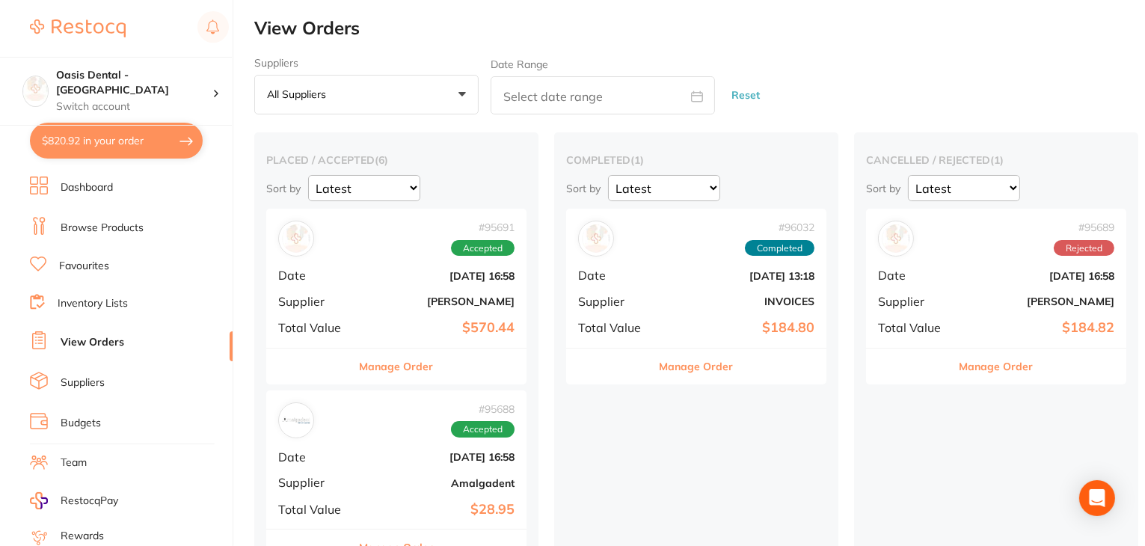
click at [108, 191] on link "Dashboard" at bounding box center [87, 187] width 52 height 15
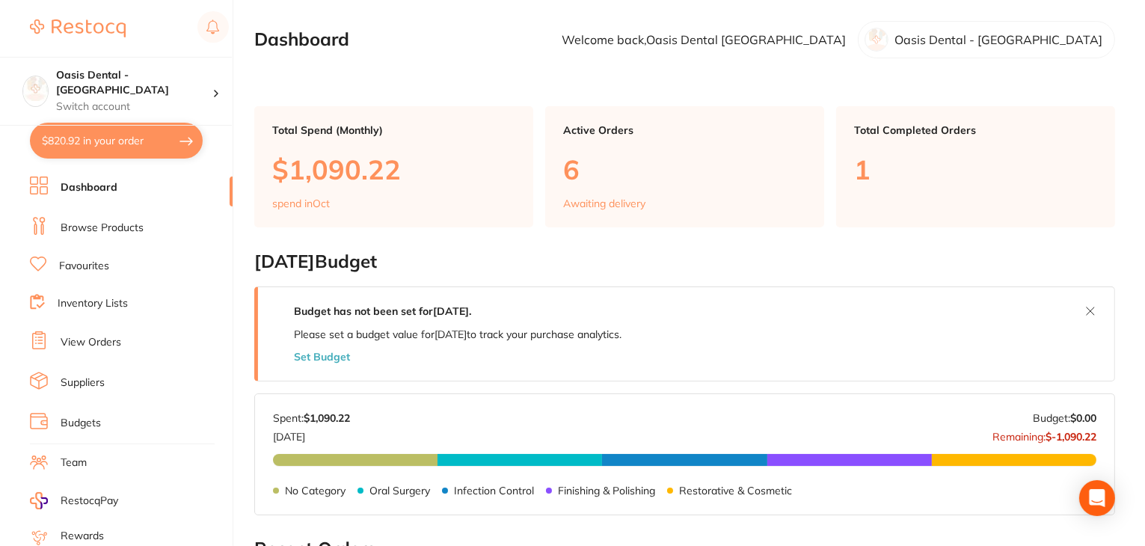
click at [90, 336] on link "View Orders" at bounding box center [91, 342] width 61 height 15
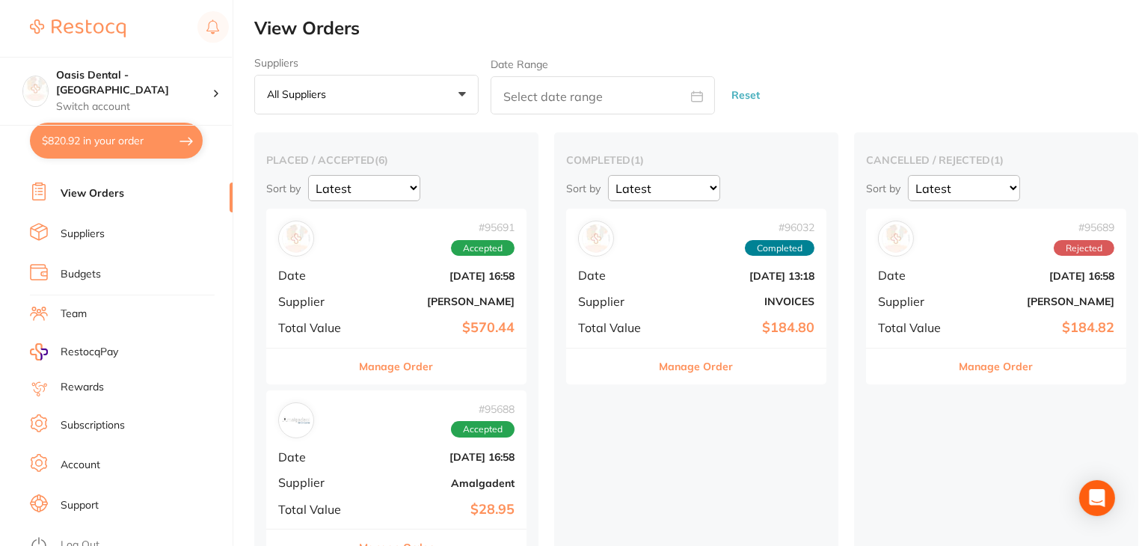
scroll to position [150, 0]
click at [76, 536] on link "Log Out" at bounding box center [80, 543] width 39 height 15
